Goal: Information Seeking & Learning: Learn about a topic

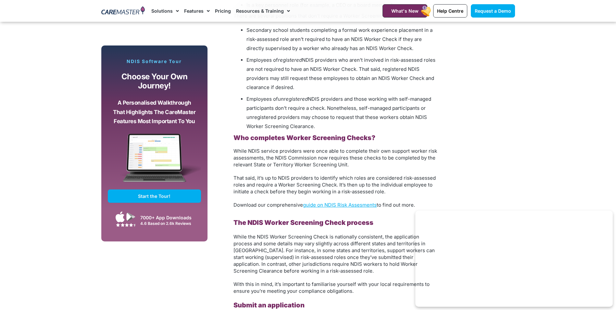
scroll to position [649, 0]
